Goal: Information Seeking & Learning: Find specific fact

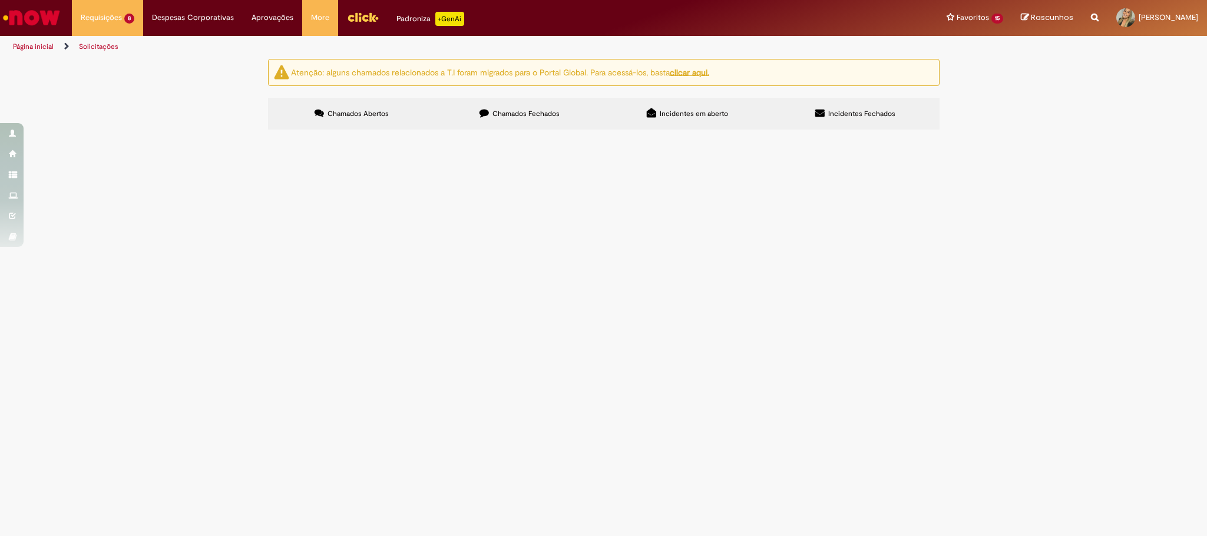
click at [0, 0] on span "Boa noite, favor cadastrar o usuario do anexo na base da Tour House, por gentil…" at bounding box center [0, 0] width 0 height 0
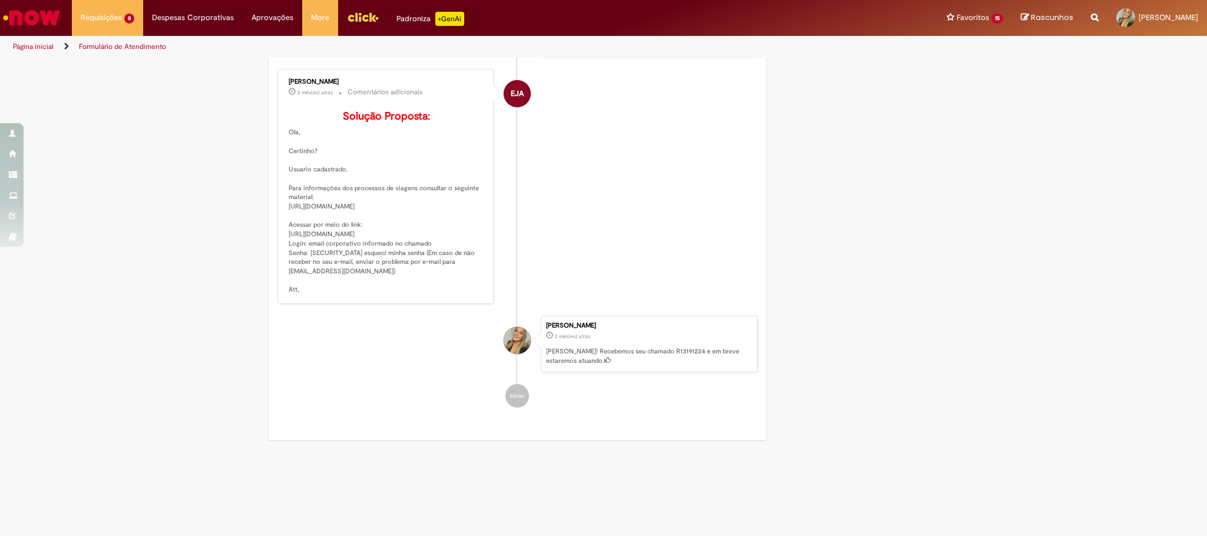
scroll to position [530, 0]
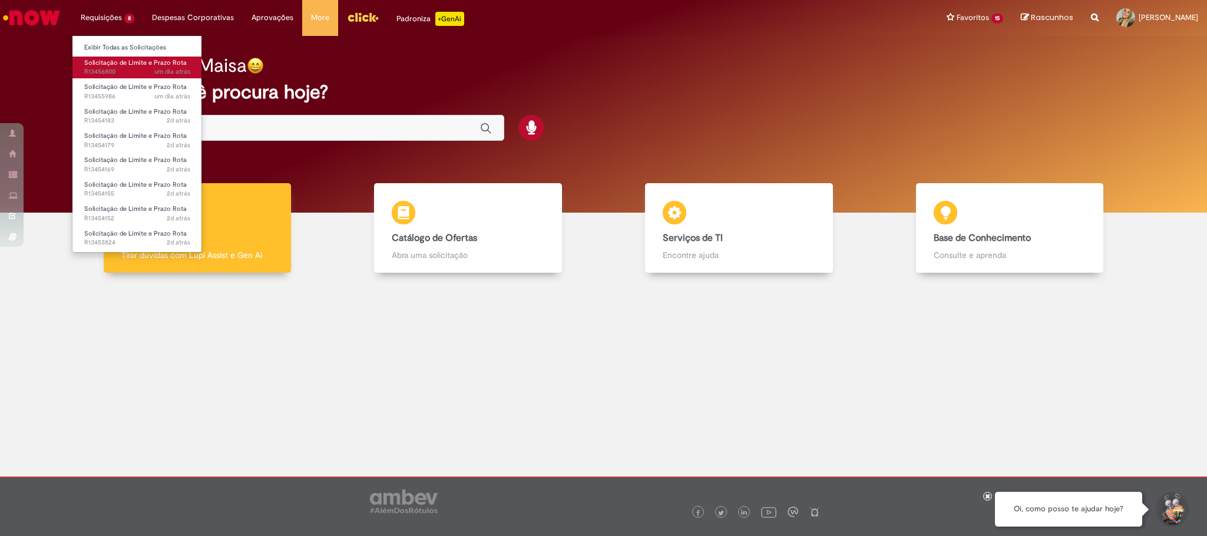
click at [138, 68] on span "um dia atrás um dia atrás R13456800" at bounding box center [137, 71] width 106 height 9
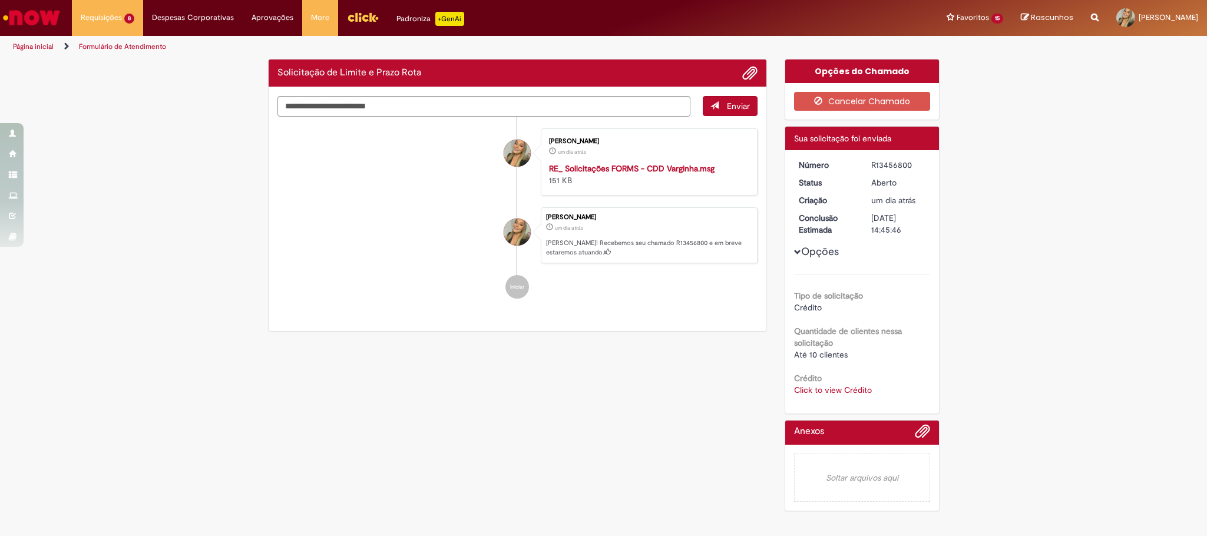
click at [830, 387] on link "Click to view Crédito" at bounding box center [833, 390] width 78 height 11
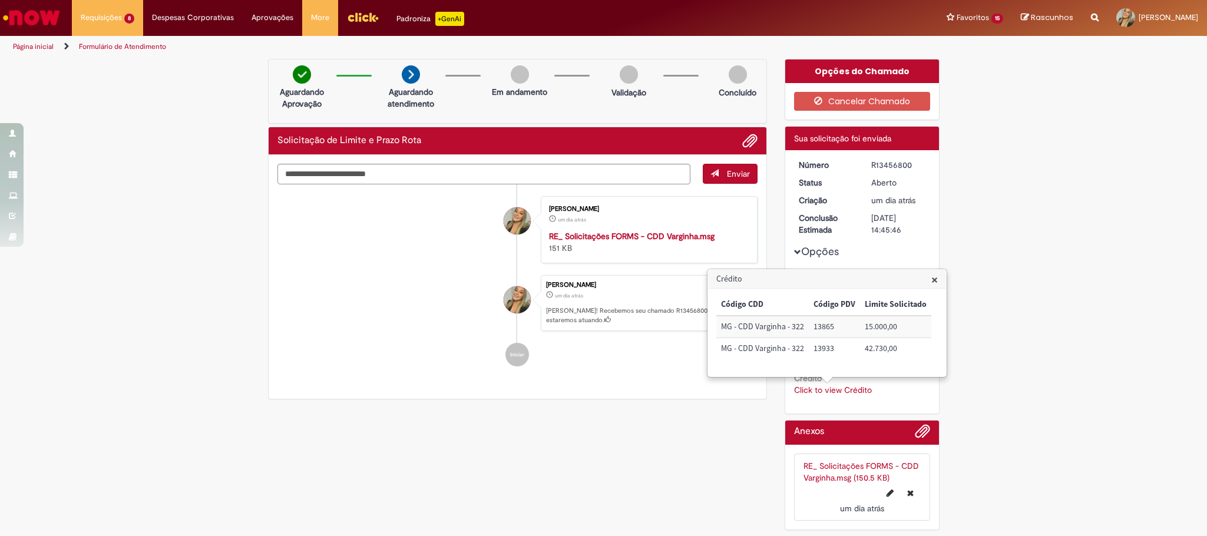
click at [654, 446] on div "Verificar Código de Barras Aguardando Aprovação Aguardando atendimento Em andam…" at bounding box center [603, 297] width 689 height 477
drag, startPoint x: 313, startPoint y: 292, endPoint x: 143, endPoint y: 117, distance: 244.2
click at [308, 292] on li "[PERSON_NAME] um dia atrás um dia atrás [PERSON_NAME]! Recebemos seu chamado R1…" at bounding box center [518, 303] width 481 height 57
click at [13, 18] on img "Ir para a Homepage" at bounding box center [31, 18] width 61 height 24
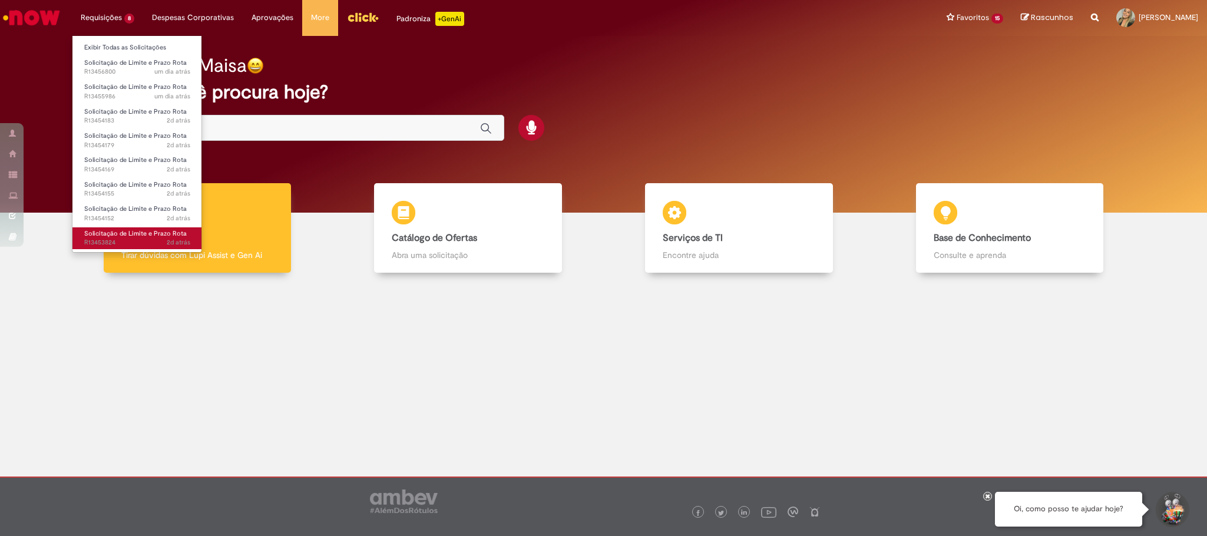
click at [144, 230] on span "Solicitação de Limite e Prazo Rota" at bounding box center [135, 233] width 103 height 9
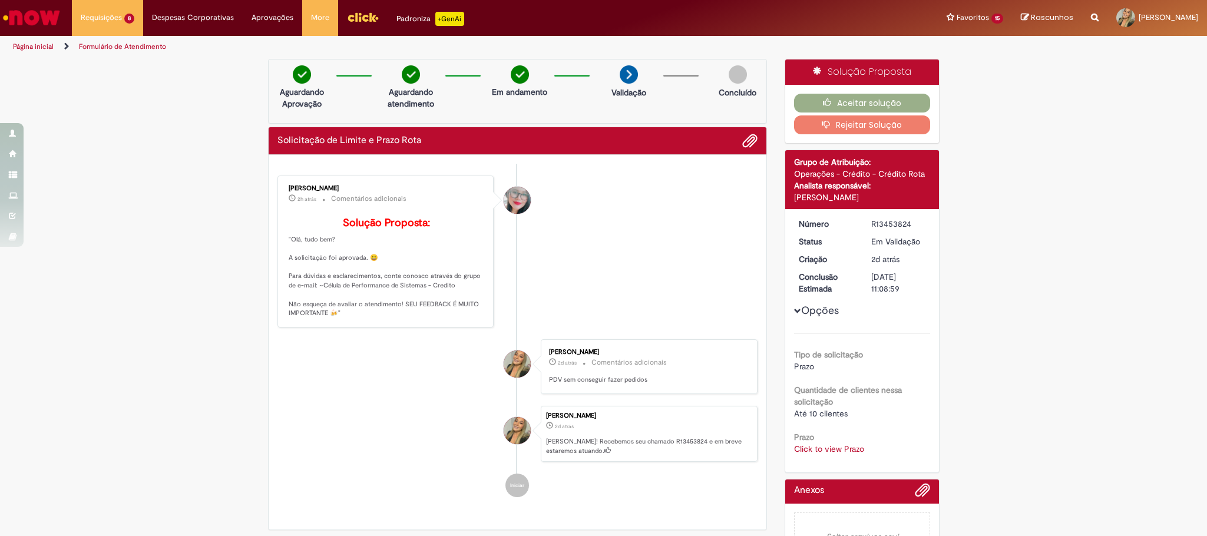
click at [833, 450] on link "Click to view Prazo" at bounding box center [829, 449] width 70 height 11
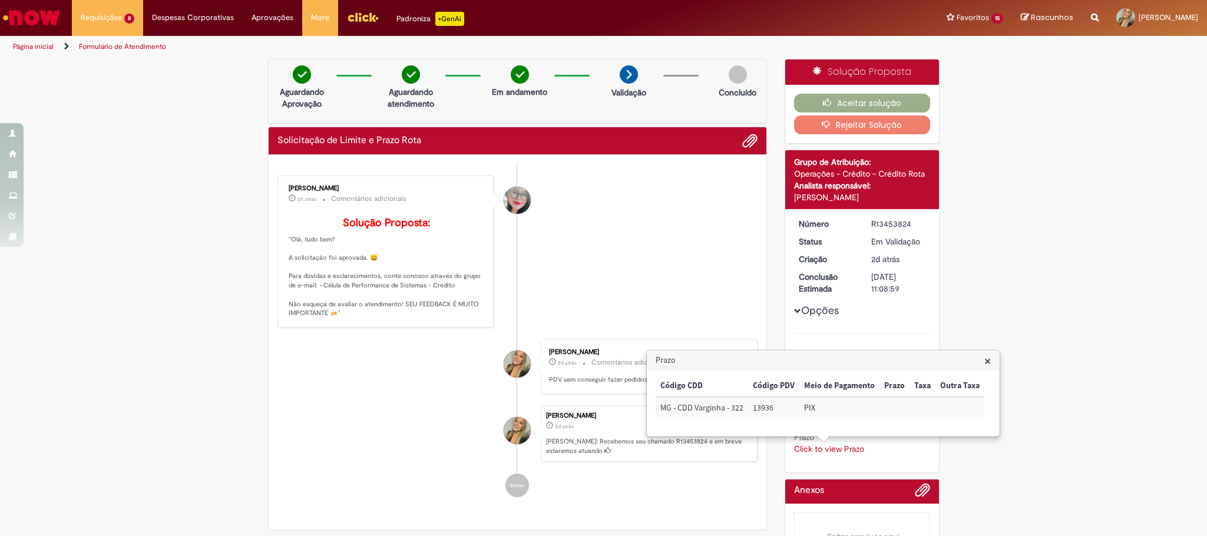
click at [764, 410] on td "13936" at bounding box center [773, 408] width 51 height 22
copy td "13936"
